Goal: Task Accomplishment & Management: Manage account settings

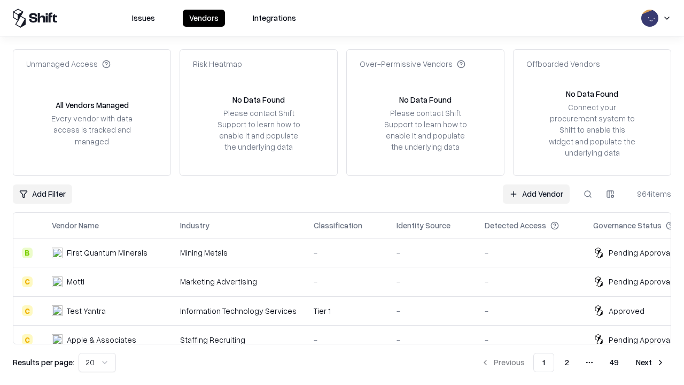
click at [536, 193] on link "Add Vendor" at bounding box center [536, 193] width 67 height 19
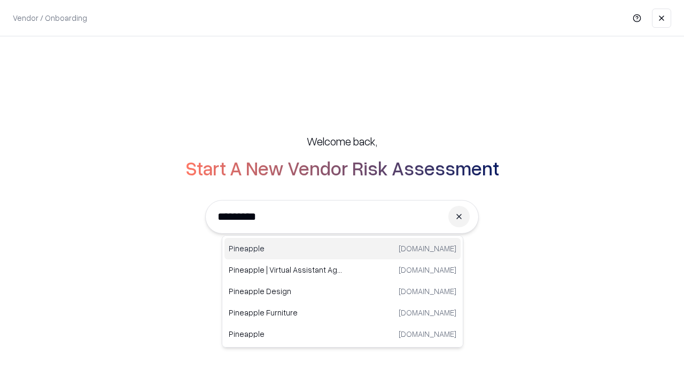
click at [343, 248] on div "Pineapple [DOMAIN_NAME]" at bounding box center [342, 248] width 236 height 21
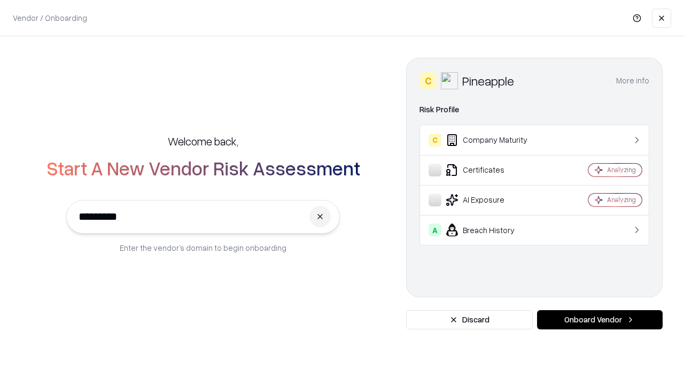
type input "*********"
click at [600, 320] on button "Onboard Vendor" at bounding box center [600, 319] width 126 height 19
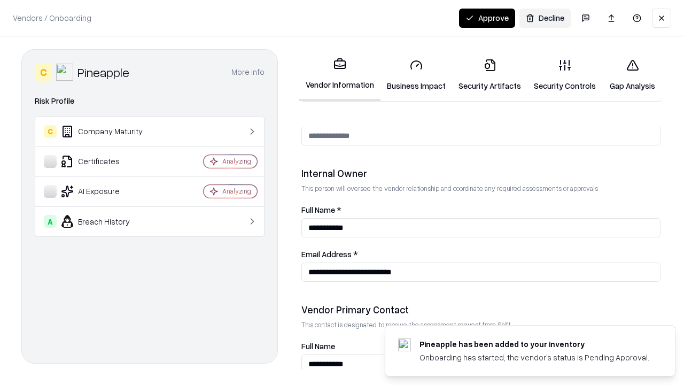
scroll to position [554, 0]
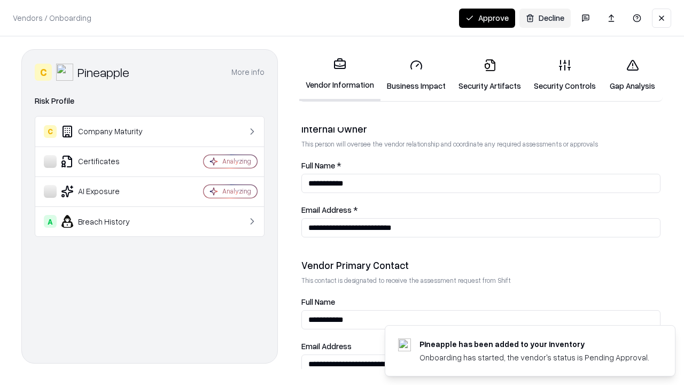
click at [416, 75] on link "Business Impact" at bounding box center [416, 75] width 72 height 50
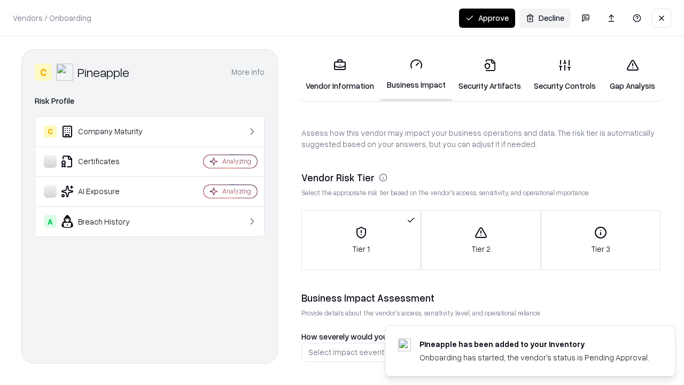
click at [489, 75] on link "Security Artifacts" at bounding box center [489, 75] width 75 height 50
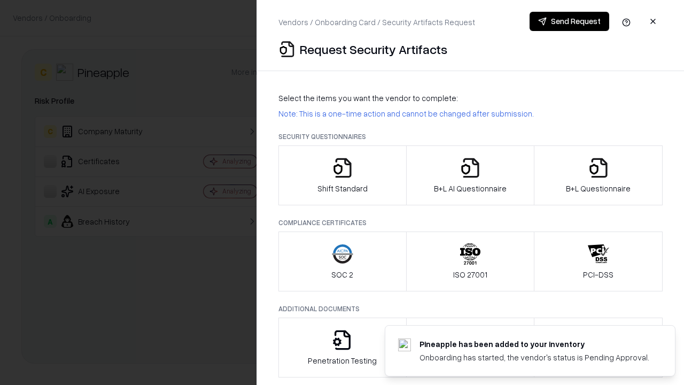
click at [342, 175] on icon "button" at bounding box center [342, 167] width 21 height 21
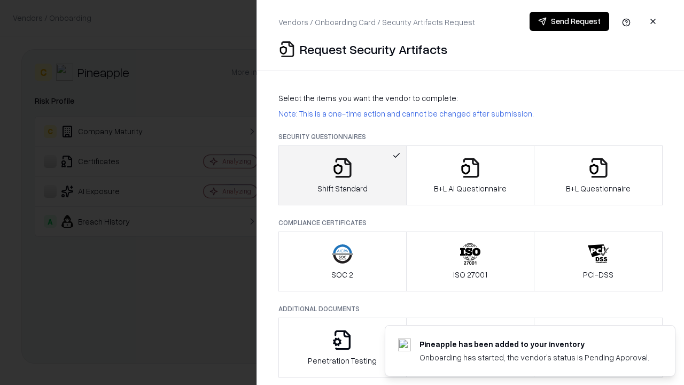
click at [569, 21] on button "Send Request" at bounding box center [570, 21] width 80 height 19
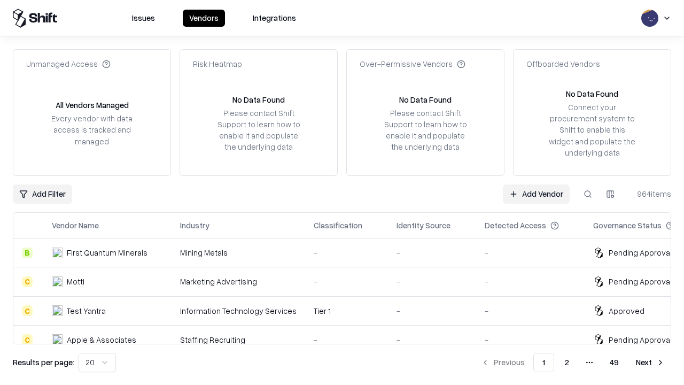
click at [588, 193] on button at bounding box center [587, 193] width 19 height 19
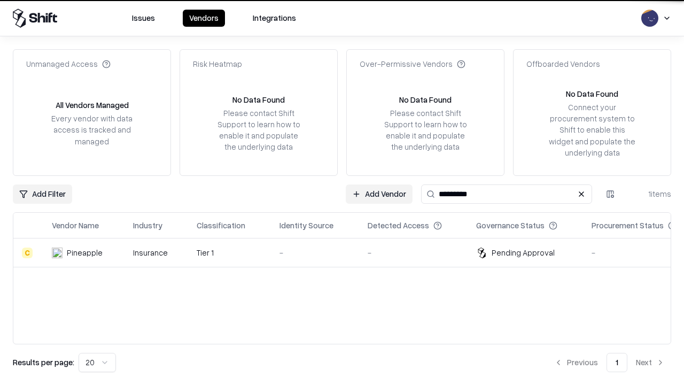
type input "*********"
click at [348, 252] on div "-" at bounding box center [314, 252] width 71 height 11
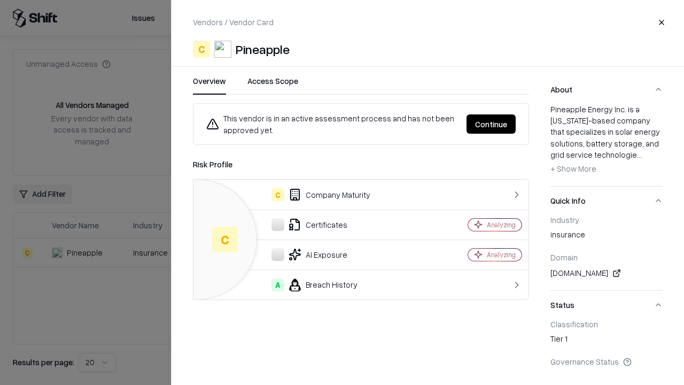
click at [491, 124] on button "Continue" at bounding box center [491, 123] width 49 height 19
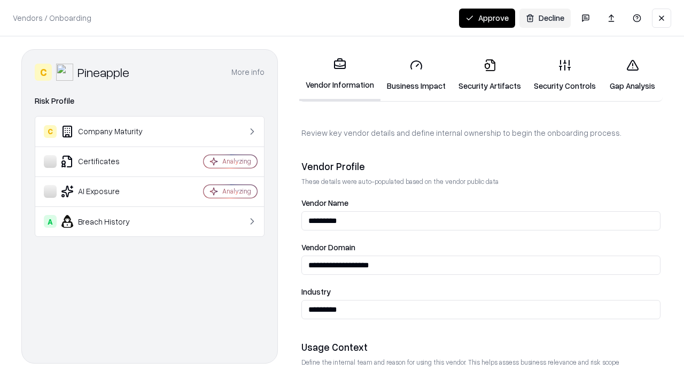
click at [489, 75] on link "Security Artifacts" at bounding box center [489, 75] width 75 height 50
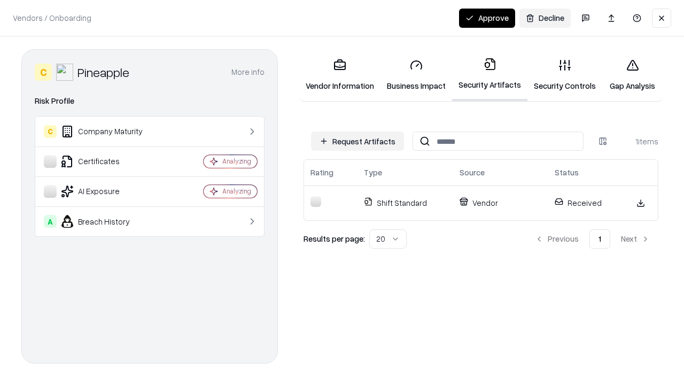
click at [565, 75] on link "Security Controls" at bounding box center [564, 75] width 75 height 50
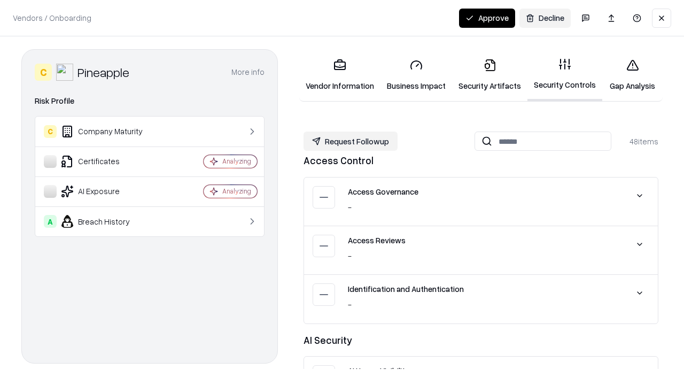
click at [351, 141] on button "Request Followup" at bounding box center [351, 140] width 94 height 19
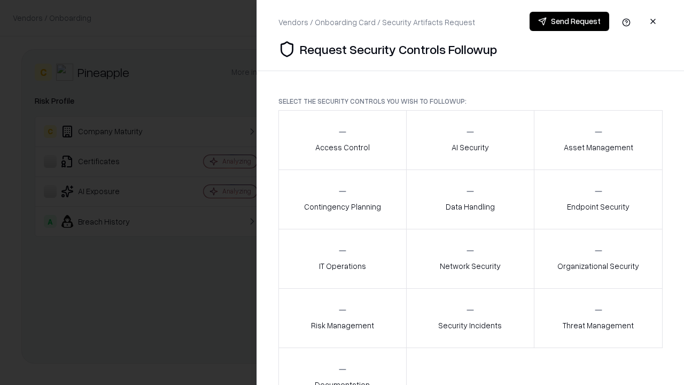
click at [342, 140] on div "Access Control" at bounding box center [342, 140] width 55 height 26
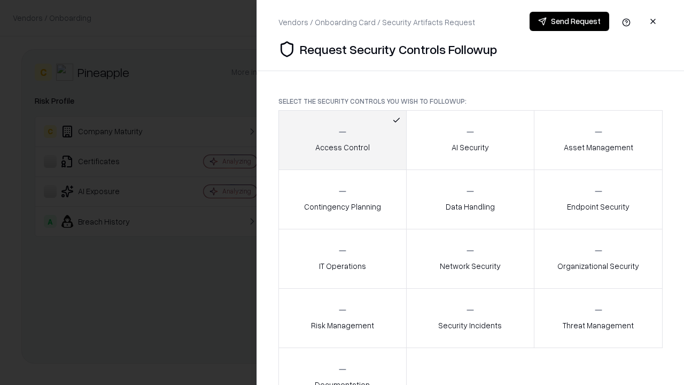
click at [569, 21] on button "Send Request" at bounding box center [570, 21] width 80 height 19
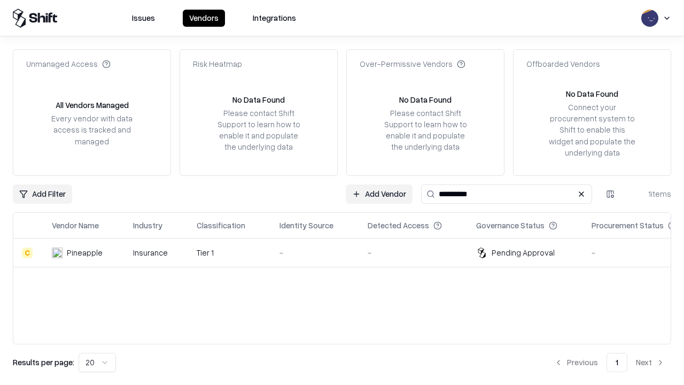
type input "*********"
click at [348, 252] on div "-" at bounding box center [314, 252] width 71 height 11
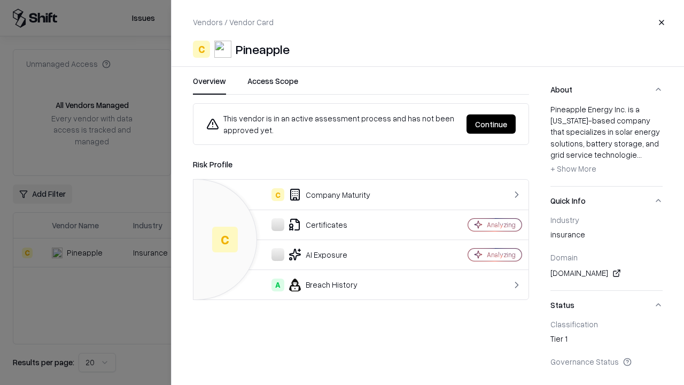
click at [491, 124] on button "Continue" at bounding box center [491, 123] width 49 height 19
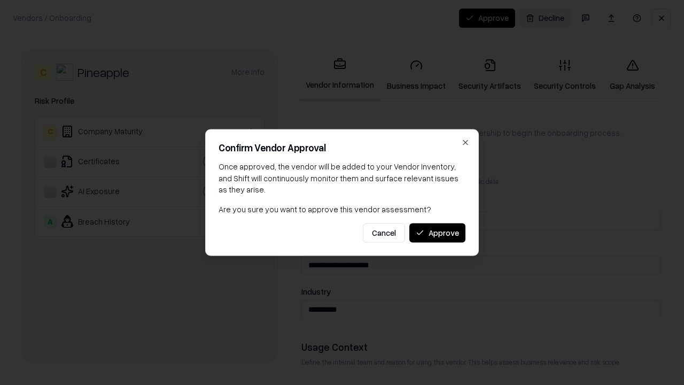
click at [437, 232] on button "Approve" at bounding box center [437, 232] width 56 height 19
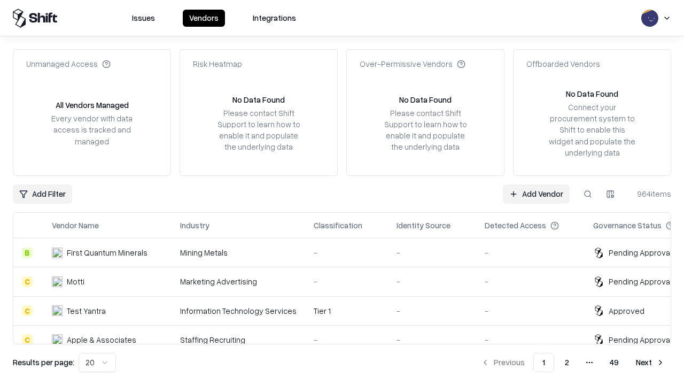
type input "*********"
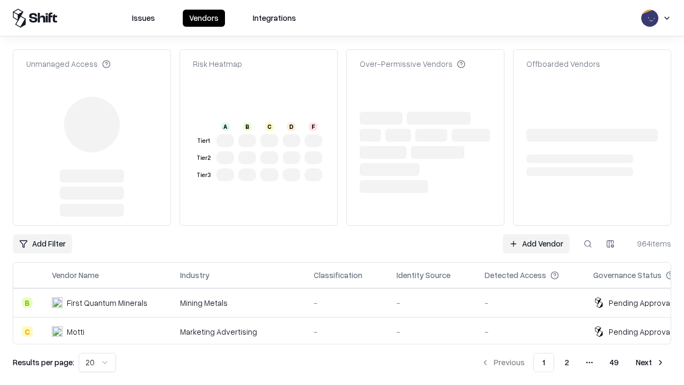
click at [536, 234] on link "Add Vendor" at bounding box center [536, 243] width 67 height 19
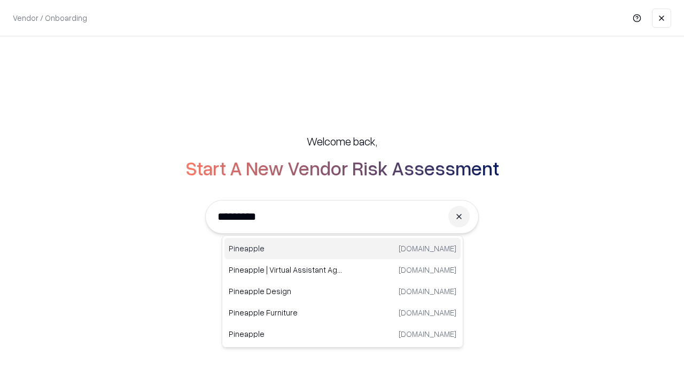
click at [343, 248] on div "Pineapple [DOMAIN_NAME]" at bounding box center [342, 248] width 236 height 21
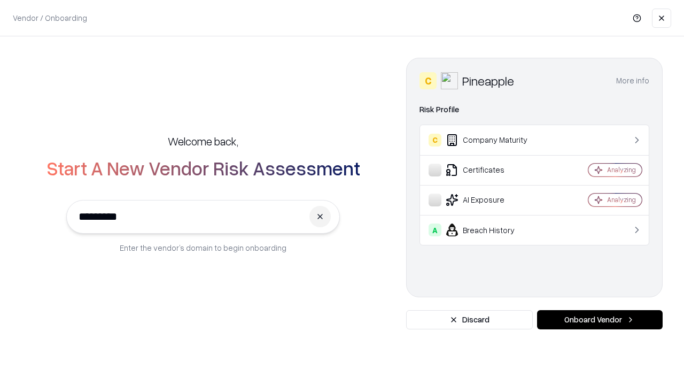
type input "*********"
click at [600, 320] on button "Onboard Vendor" at bounding box center [600, 319] width 126 height 19
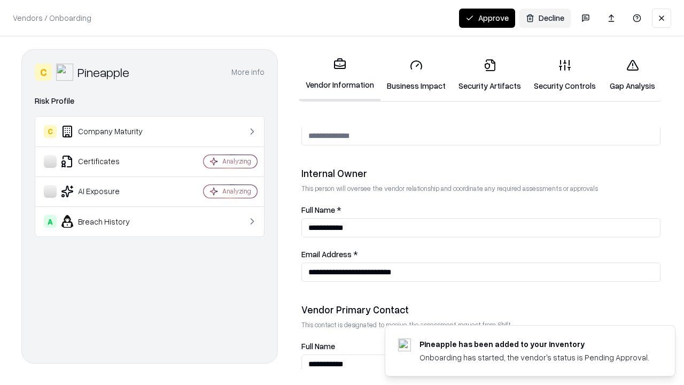
scroll to position [554, 0]
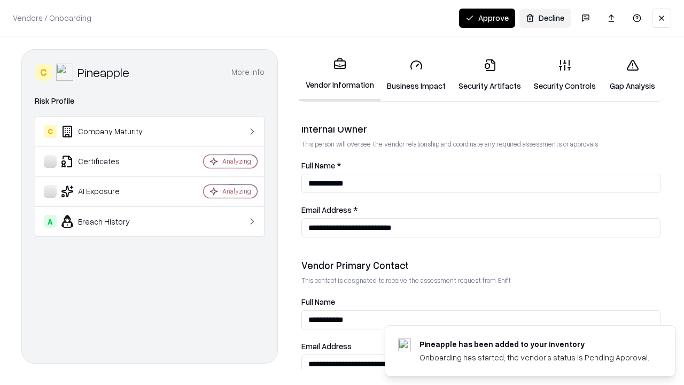
click at [487, 18] on button "Approve" at bounding box center [487, 18] width 56 height 19
